Goal: Book appointment/travel/reservation

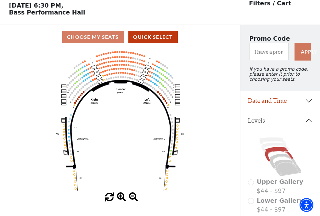
scroll to position [29, 0]
